Goal: Task Accomplishment & Management: Complete application form

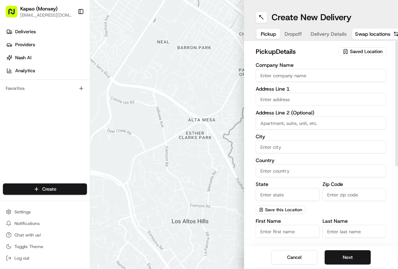
drag, startPoint x: 295, startPoint y: 77, endPoint x: 300, endPoint y: 82, distance: 6.7
click at [295, 77] on input "Company Name" at bounding box center [321, 75] width 131 height 13
click at [306, 76] on input "Company Name" at bounding box center [321, 75] width 131 height 13
type input "[PERSON_NAME]"
type input "455 NY-306"
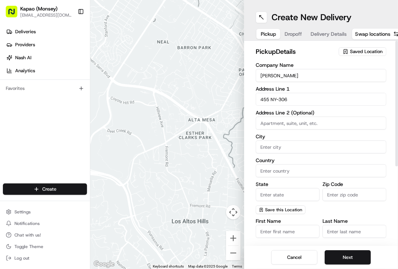
type input "Monsey"
type input "[GEOGRAPHIC_DATA]"
type input "NY"
type input "10952"
type input "[PERSON_NAME]"
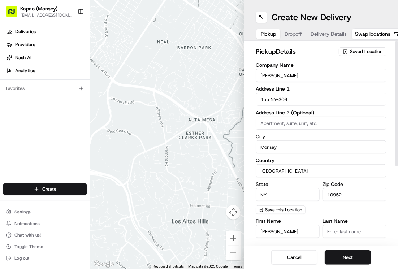
type input "[PHONE_NUMBER]"
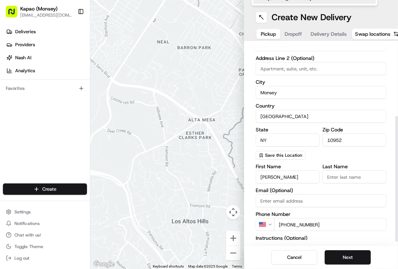
scroll to position [122, 0]
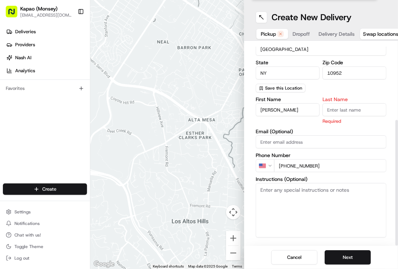
click at [329, 113] on input "Last Name" at bounding box center [354, 109] width 64 height 13
type input "Manager"
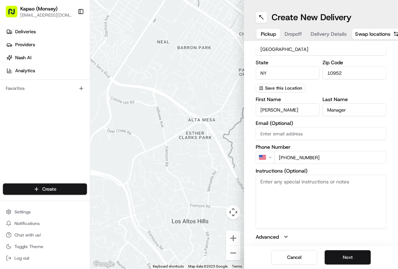
click at [345, 255] on button "Next" at bounding box center [348, 257] width 46 height 14
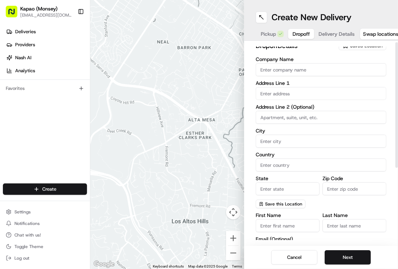
scroll to position [0, 0]
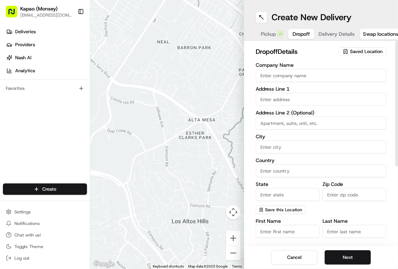
click at [309, 101] on input "text" at bounding box center [321, 99] width 131 height 13
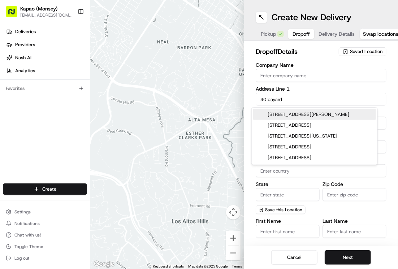
click at [332, 113] on div "[STREET_ADDRESS][PERSON_NAME]" at bounding box center [314, 114] width 123 height 11
type input "[STREET_ADDRESS][PERSON_NAME]"
type input "Montebello"
type input "[GEOGRAPHIC_DATA]"
type input "NY"
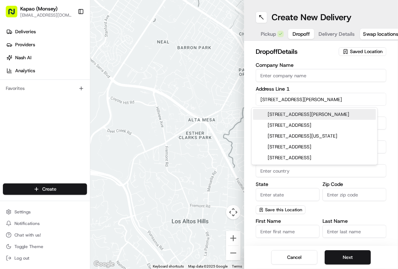
type input "10901"
type input "[STREET_ADDRESS][PERSON_NAME]"
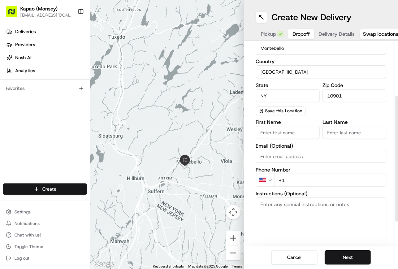
scroll to position [108, 0]
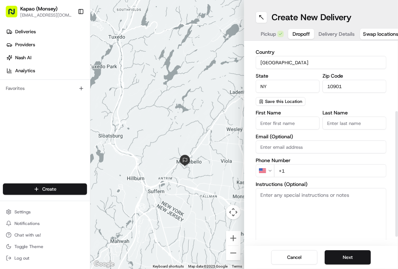
click at [285, 123] on input "First Name" at bounding box center [288, 123] width 64 height 13
type input "jullie"
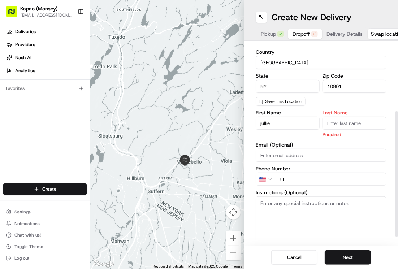
click at [336, 118] on input "Last Name" at bounding box center [354, 123] width 64 height 13
type input "j"
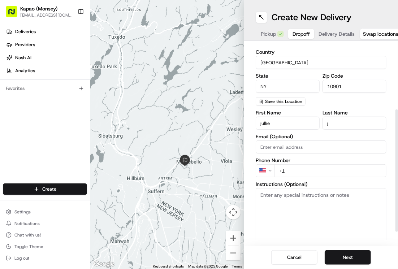
click at [290, 175] on input "+1" at bounding box center [330, 170] width 112 height 13
type input "[PHONE_NUMBER]"
click at [345, 256] on button "Next" at bounding box center [348, 257] width 46 height 14
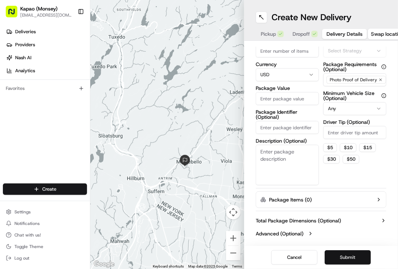
scroll to position [39, 0]
click at [287, 97] on input "Package Value" at bounding box center [287, 98] width 63 height 13
type input "140.08"
click at [334, 255] on button "Submit" at bounding box center [348, 257] width 46 height 14
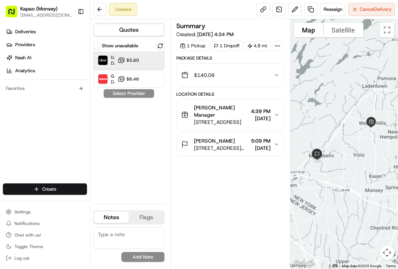
click at [142, 61] on div "Uber Dropoff ETA 40 minutes $5.60" at bounding box center [128, 60] width 71 height 17
click at [143, 95] on button "Assign Provider" at bounding box center [128, 93] width 51 height 9
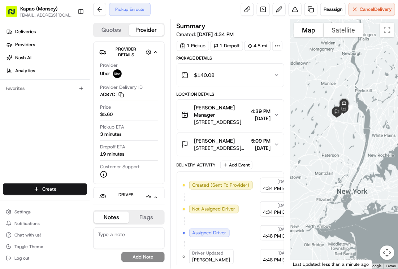
click at [328, 108] on img at bounding box center [336, 112] width 17 height 17
drag, startPoint x: 328, startPoint y: 108, endPoint x: 346, endPoint y: 108, distance: 17.7
click at [324, 105] on div at bounding box center [344, 143] width 108 height 249
